Goal: Information Seeking & Learning: Learn about a topic

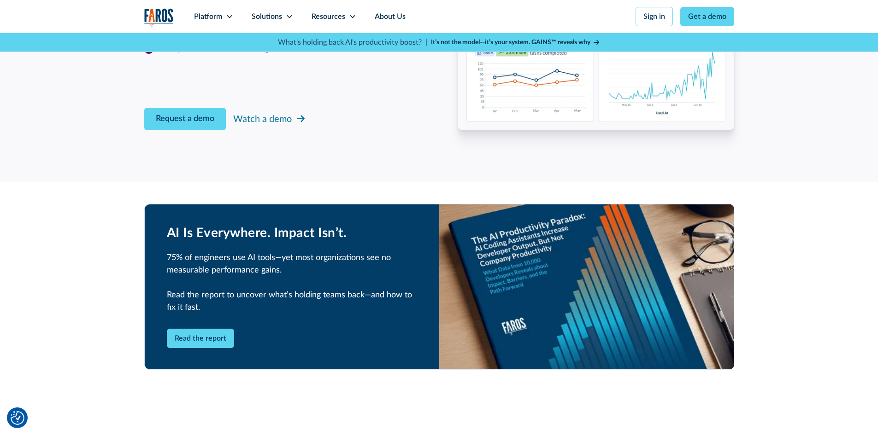
scroll to position [1705, 0]
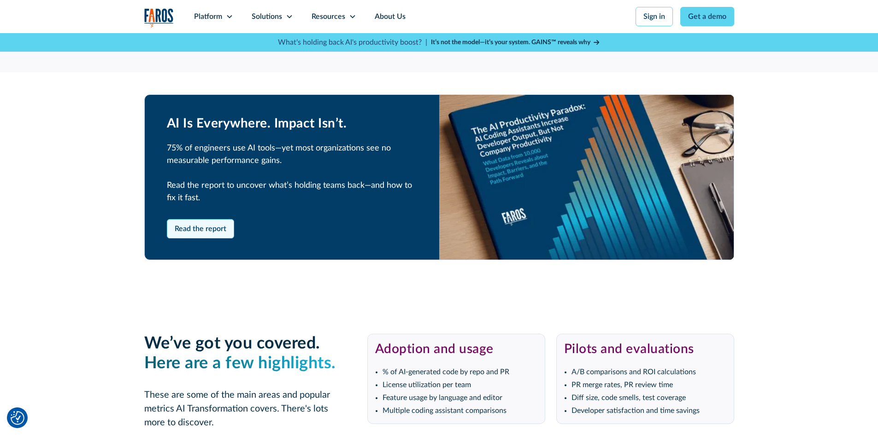
click at [185, 235] on link "Read the report" at bounding box center [200, 228] width 67 height 19
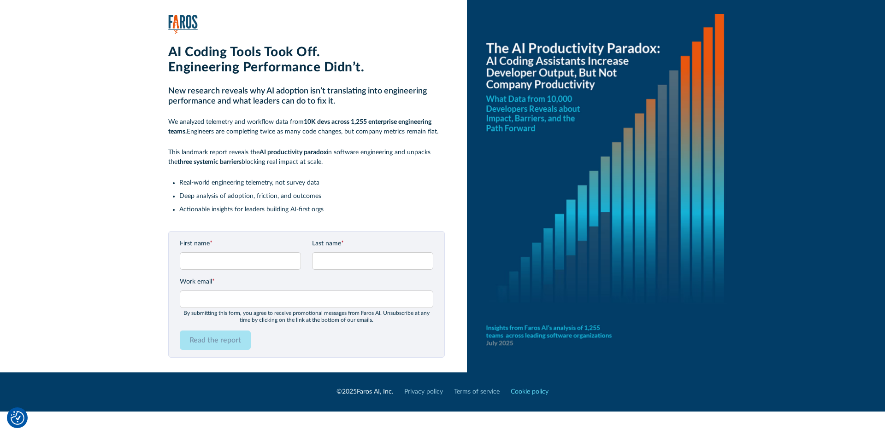
click at [519, 393] on link "Cookie policy" at bounding box center [530, 392] width 38 height 10
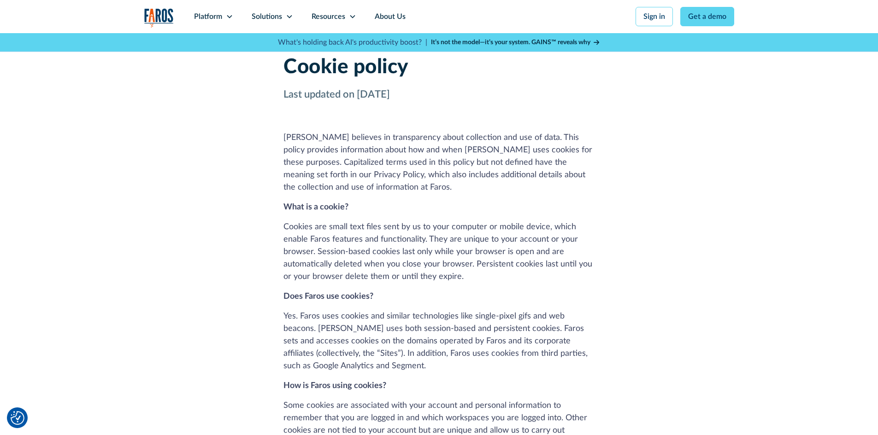
click at [526, 43] on strong "It’s not the model—it’s your system. GAINS™ reveals why" at bounding box center [510, 42] width 159 height 6
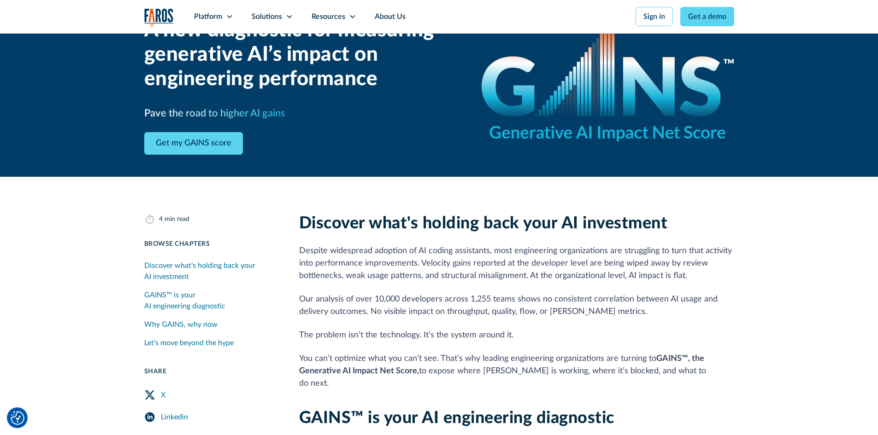
scroll to position [184, 0]
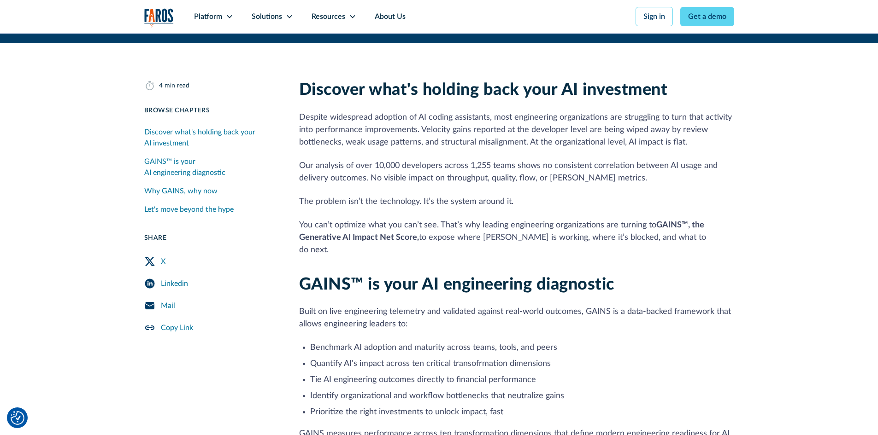
click at [238, 256] on link "X" at bounding box center [210, 262] width 133 height 22
